Goal: Use online tool/utility: Utilize a website feature to perform a specific function

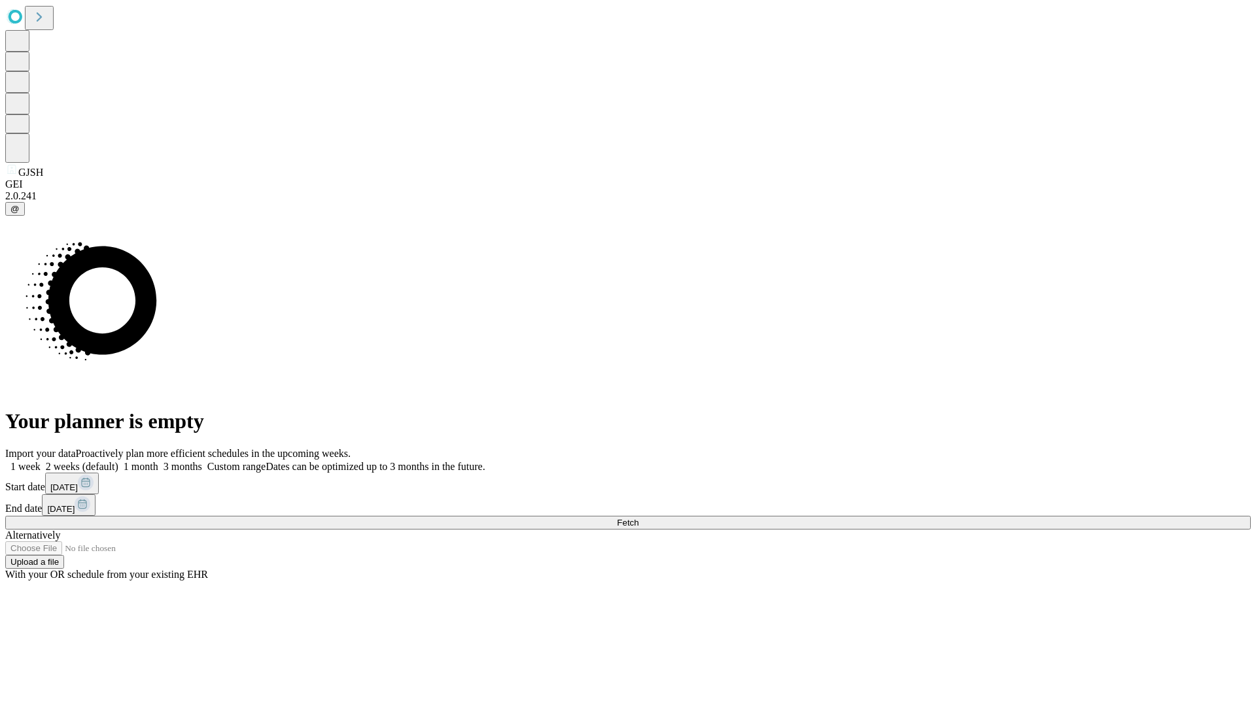
click at [638, 518] on span "Fetch" at bounding box center [628, 523] width 22 height 10
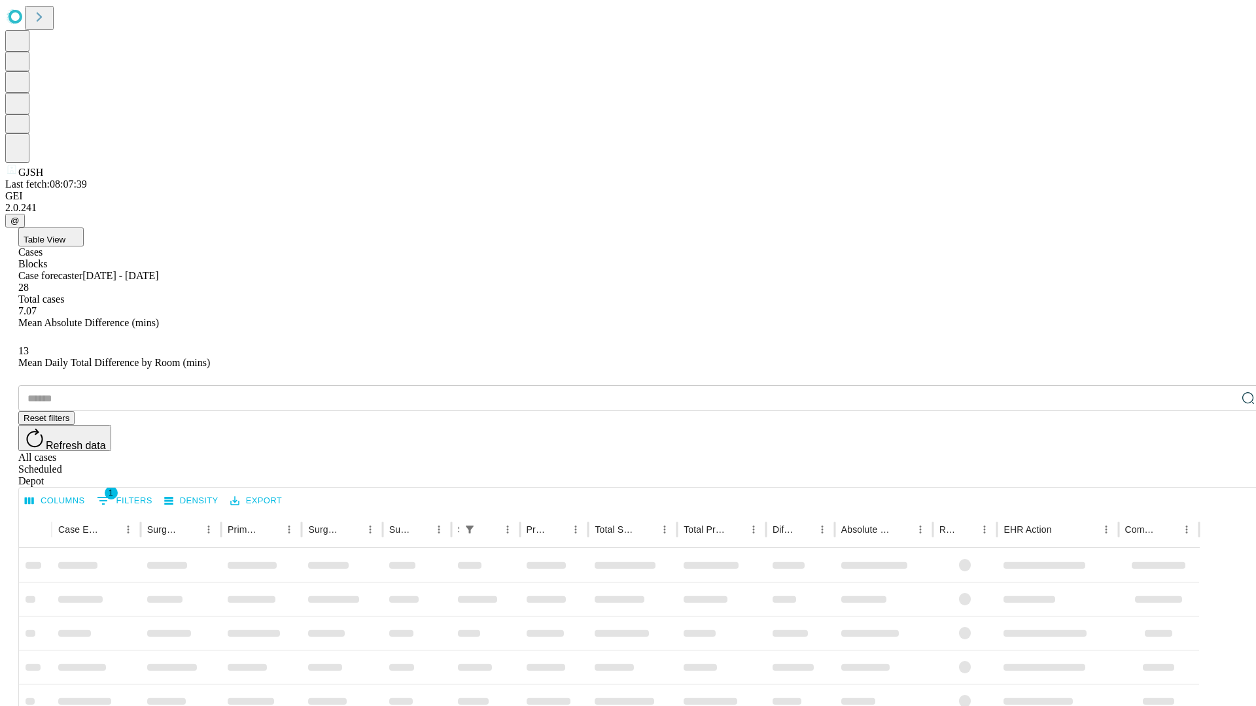
click at [65, 235] on span "Table View" at bounding box center [45, 240] width 42 height 10
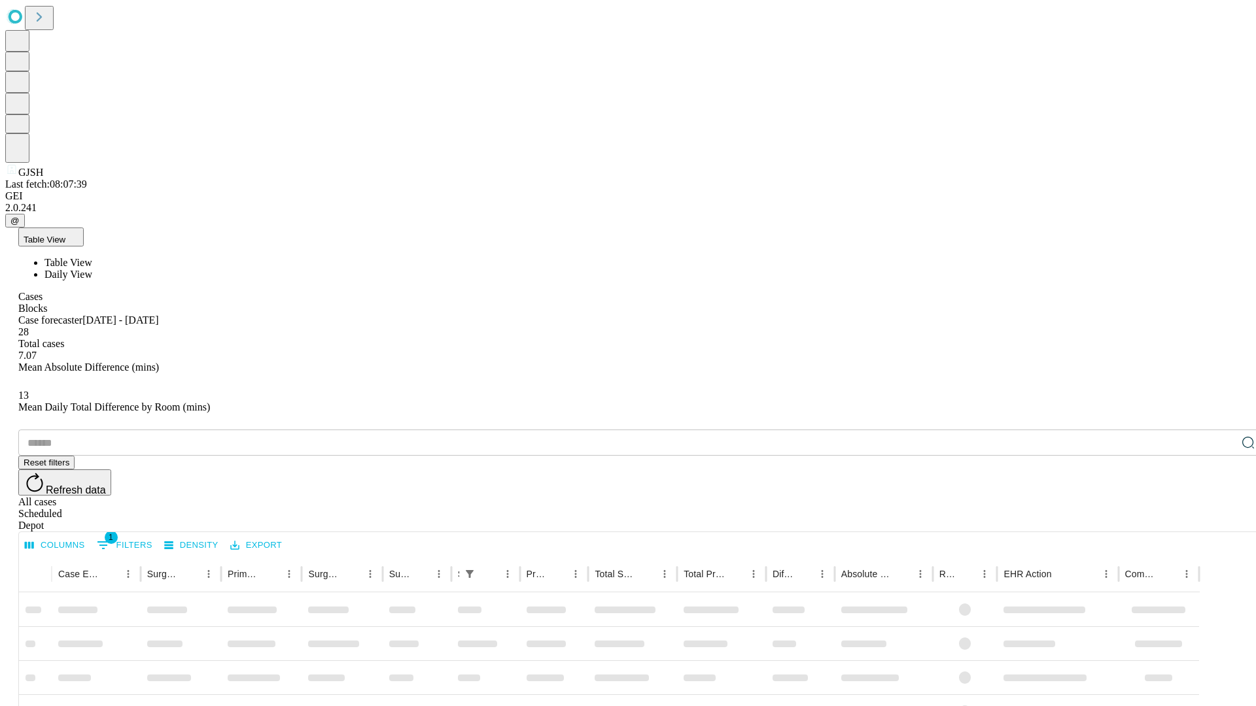
click at [92, 269] on span "Daily View" at bounding box center [68, 274] width 48 height 11
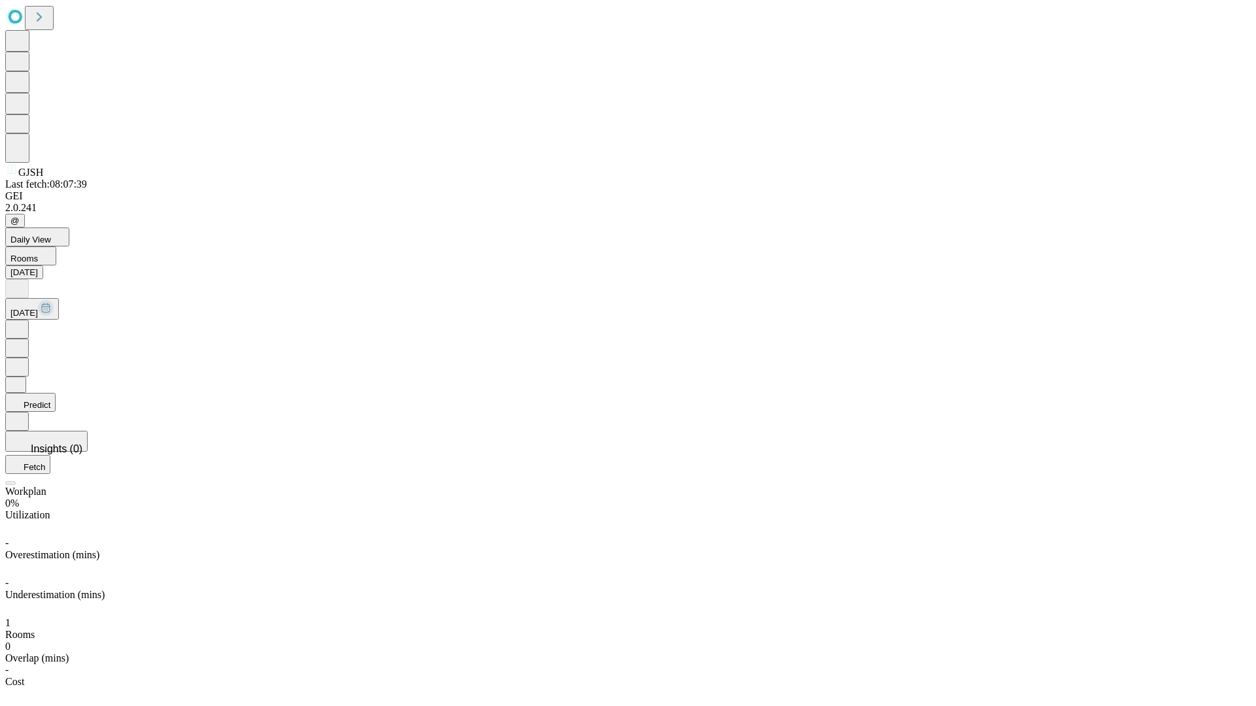
click at [56, 393] on button "Predict" at bounding box center [30, 402] width 50 height 19
